Goal: Information Seeking & Learning: Learn about a topic

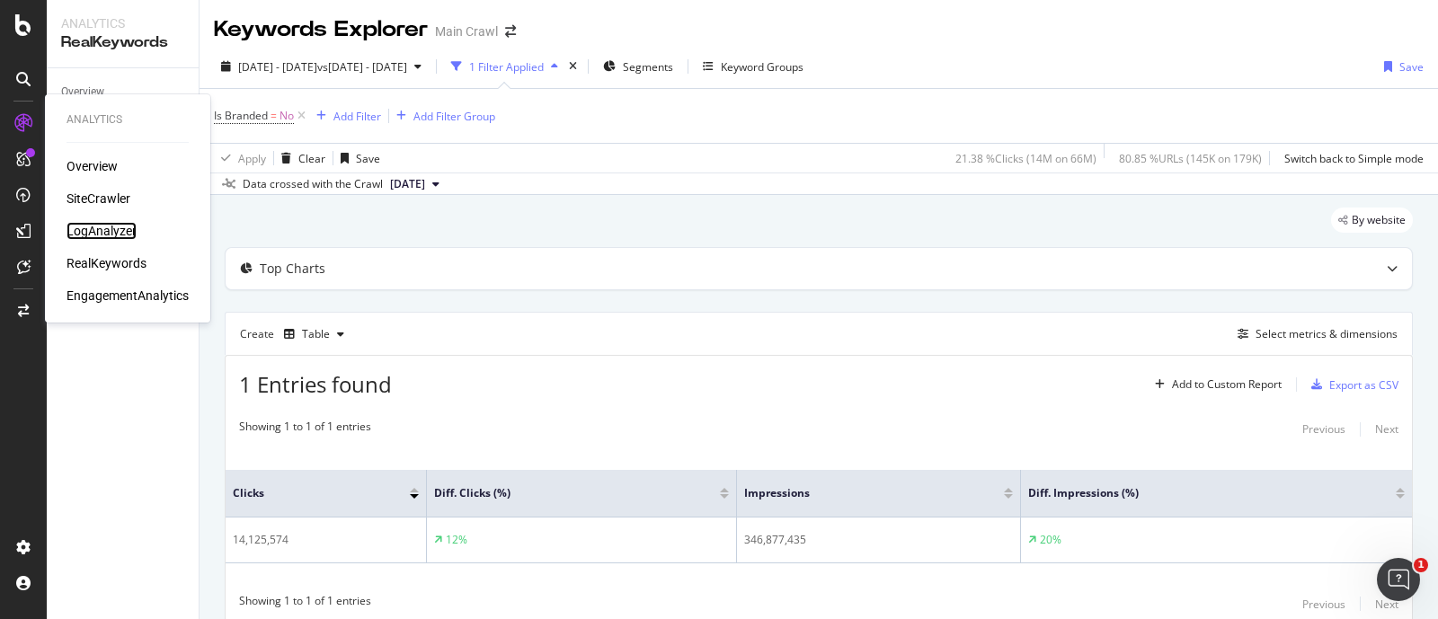
click at [88, 233] on div "LogAnalyzer" at bounding box center [102, 231] width 70 height 18
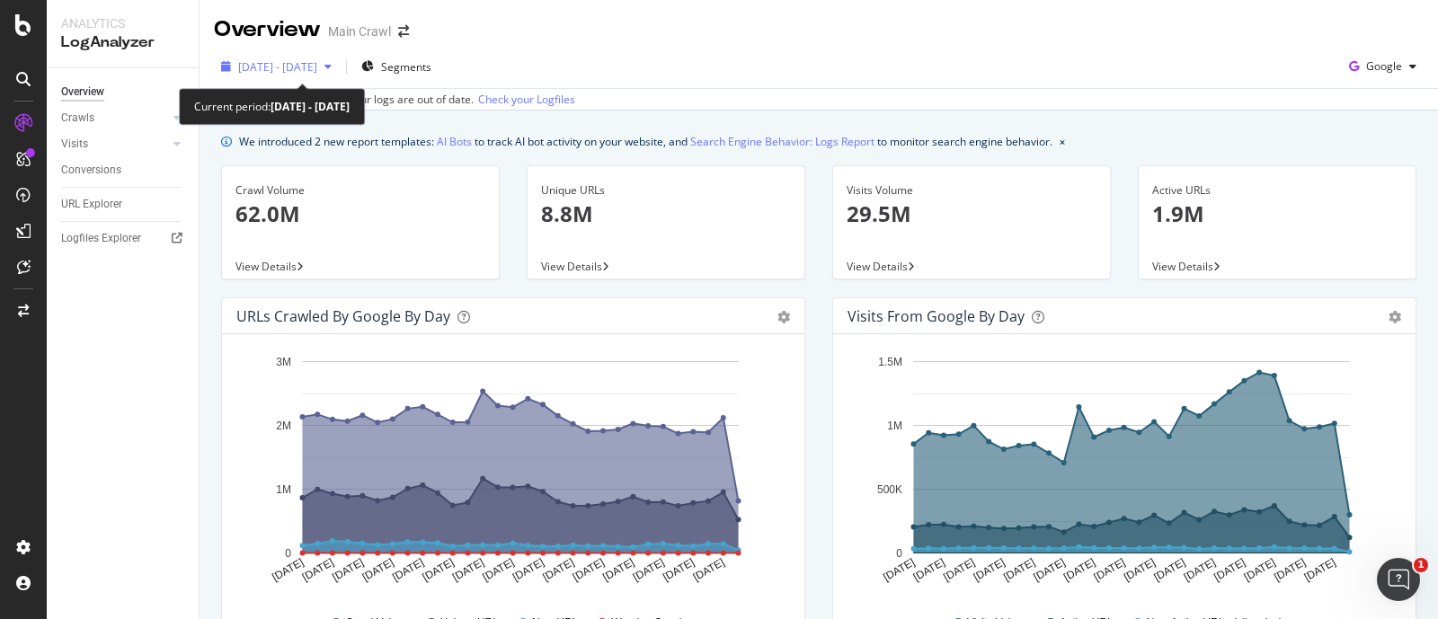
click at [317, 67] on span "[DATE] - [DATE]" at bounding box center [277, 66] width 79 height 15
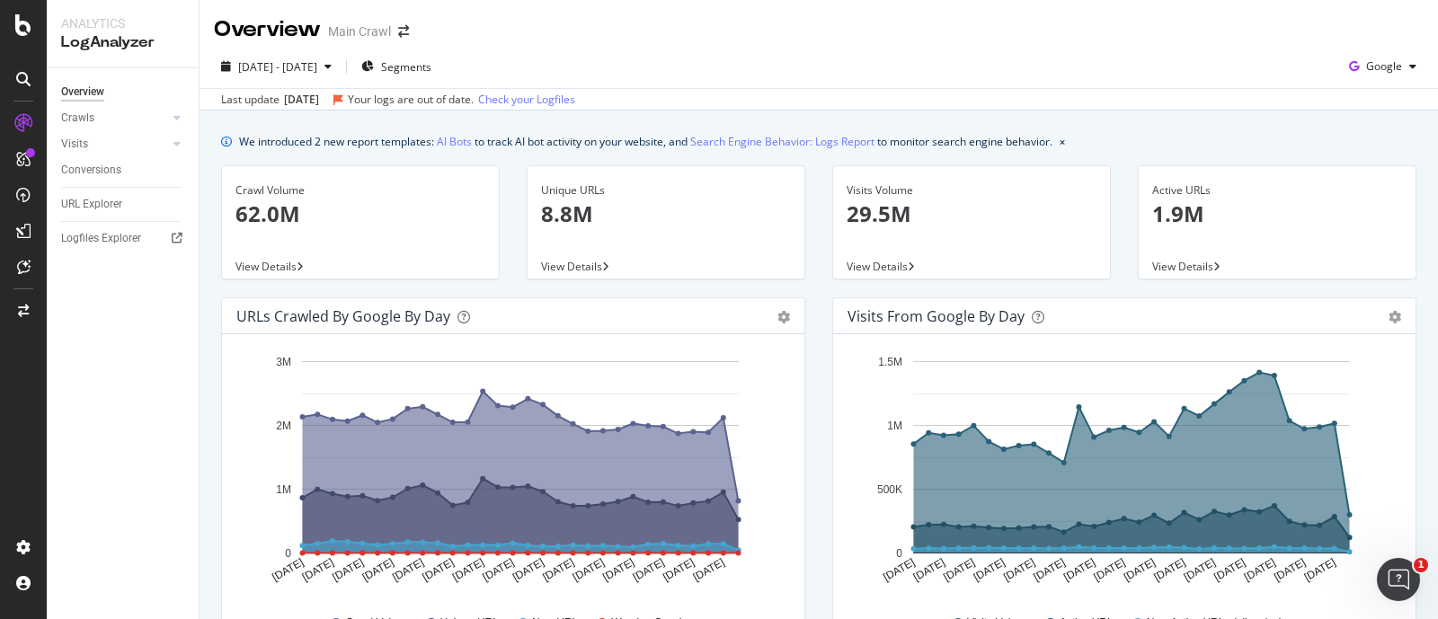
click at [679, 72] on div "2025 Aug. 14th - Sep. 12th Segments Google" at bounding box center [819, 70] width 1239 height 36
click at [99, 240] on div "Logfiles Explorer" at bounding box center [101, 238] width 80 height 19
click at [832, 43] on div "Overview Main Crawl" at bounding box center [819, 22] width 1239 height 45
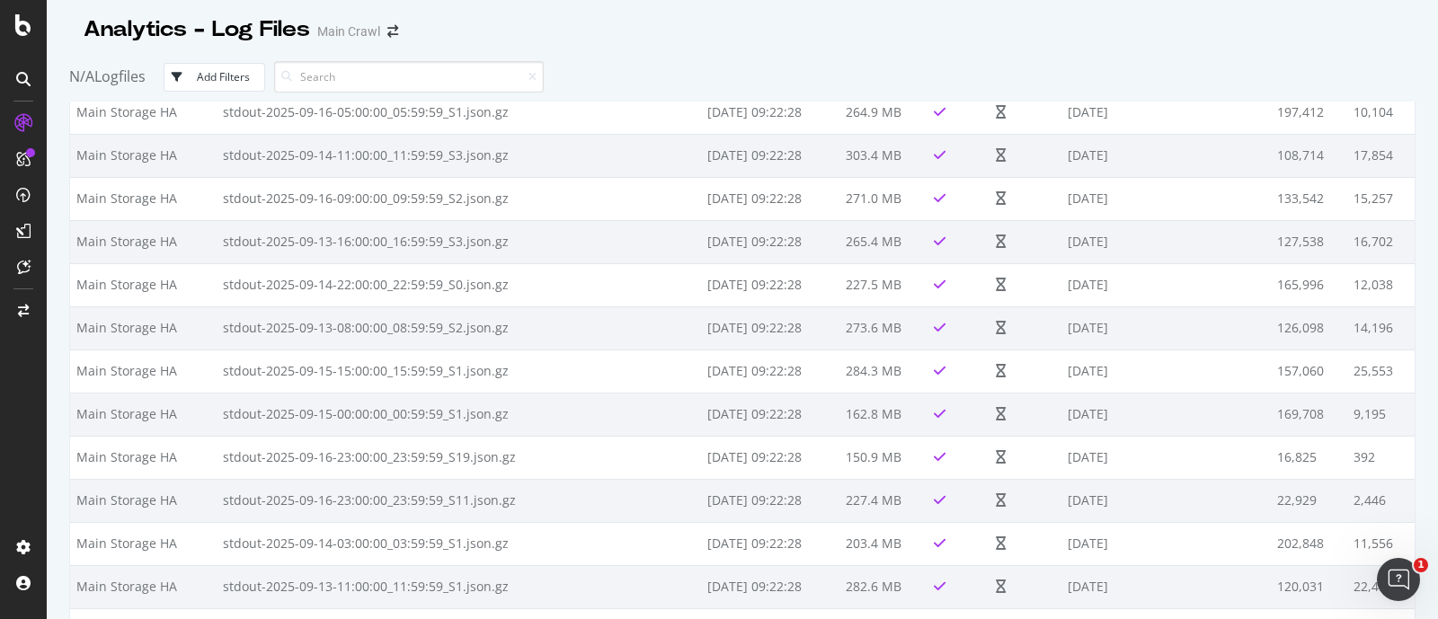
scroll to position [12548, 0]
